Goal: Find contact information: Find contact information

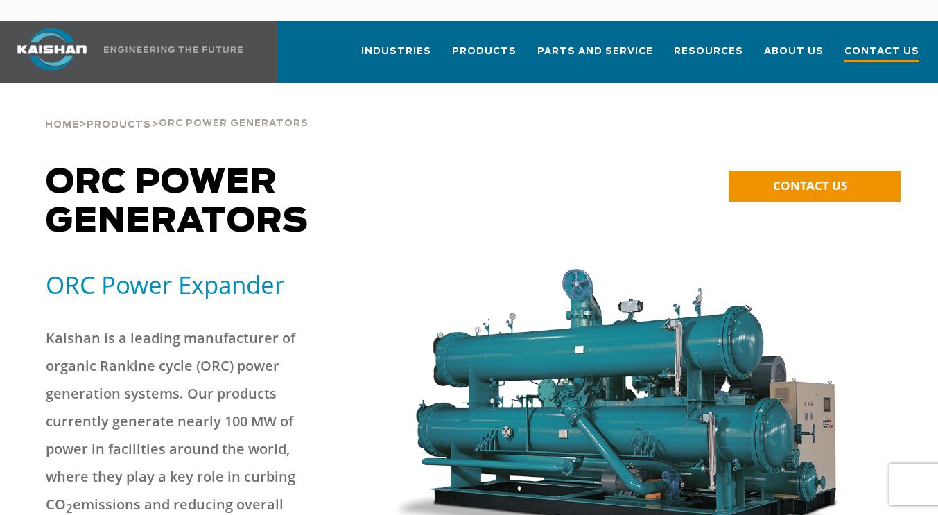
click at [873, 44] on span "Contact Us" at bounding box center [882, 53] width 75 height 19
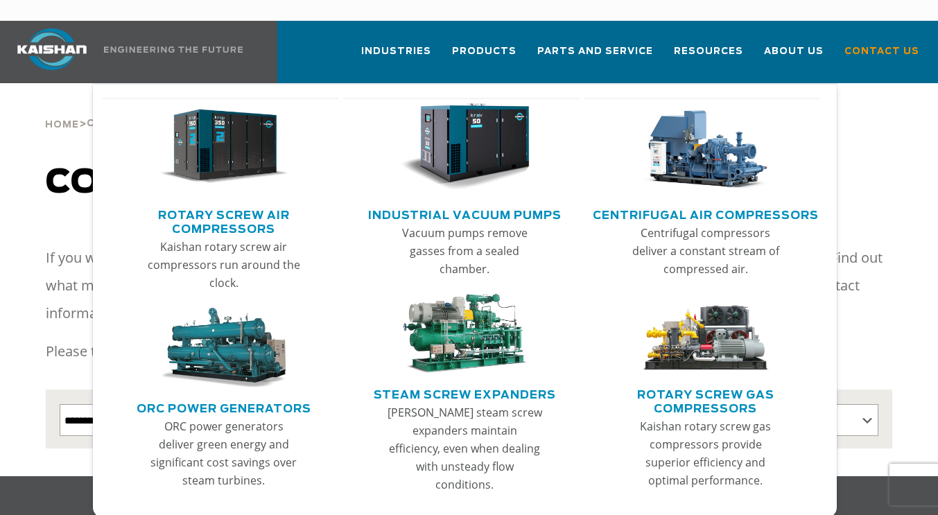
click at [251, 333] on img "Main menu" at bounding box center [225, 348] width 130 height 80
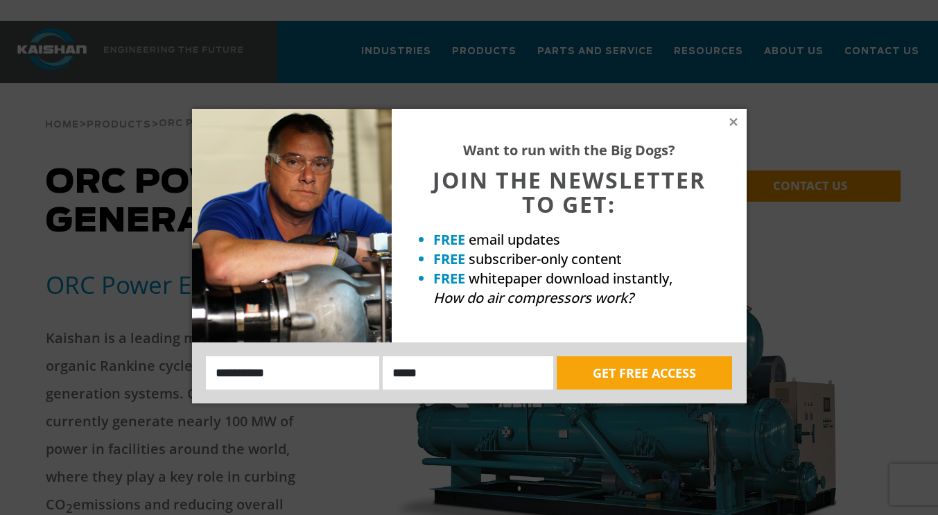
drag, startPoint x: 733, startPoint y: 118, endPoint x: 833, endPoint y: 141, distance: 102.6
click at [733, 118] on icon at bounding box center [734, 122] width 12 height 12
